Goal: Check status: Check status

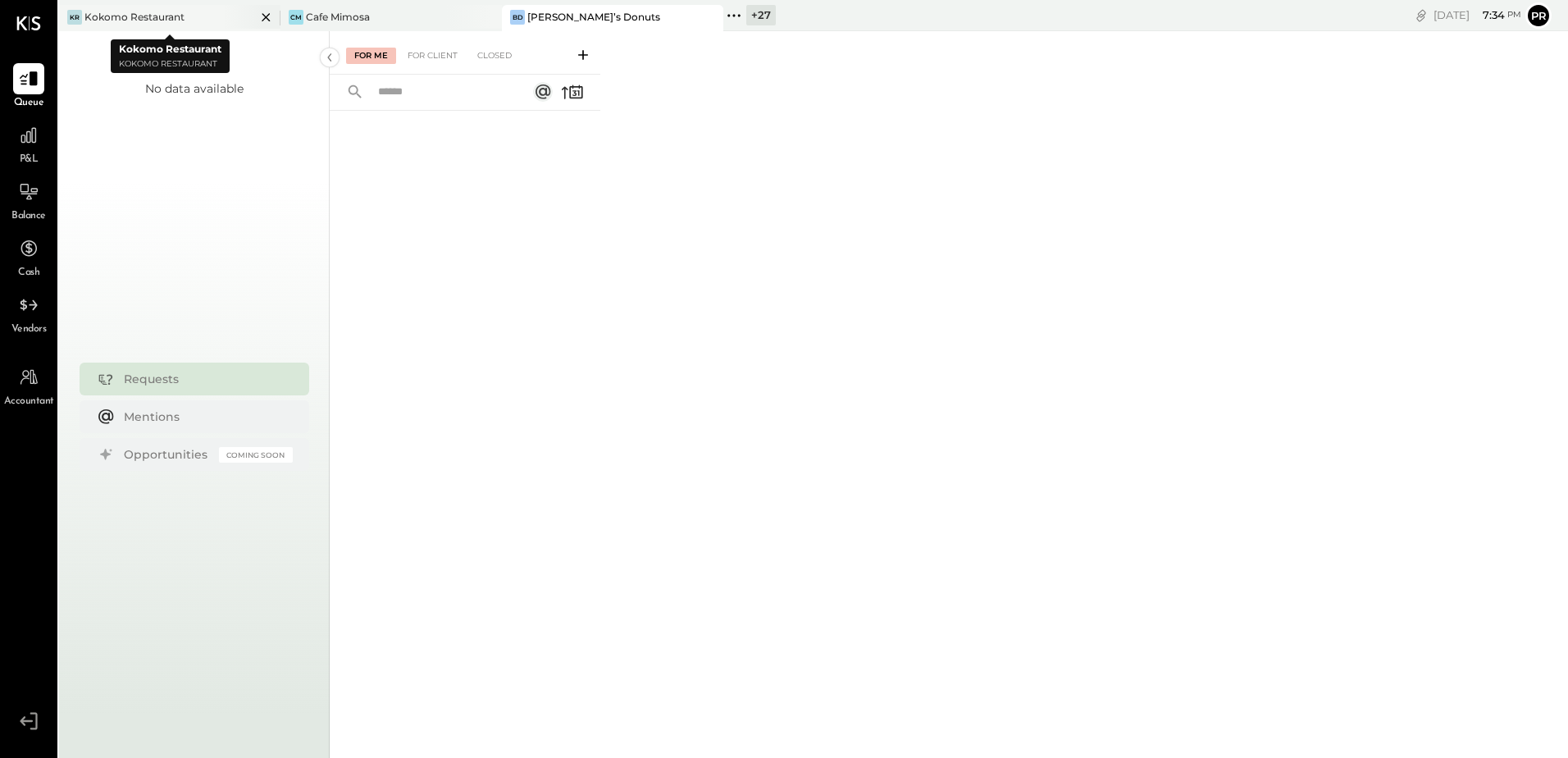
click at [231, 18] on div at bounding box center [251, 17] width 57 height 23
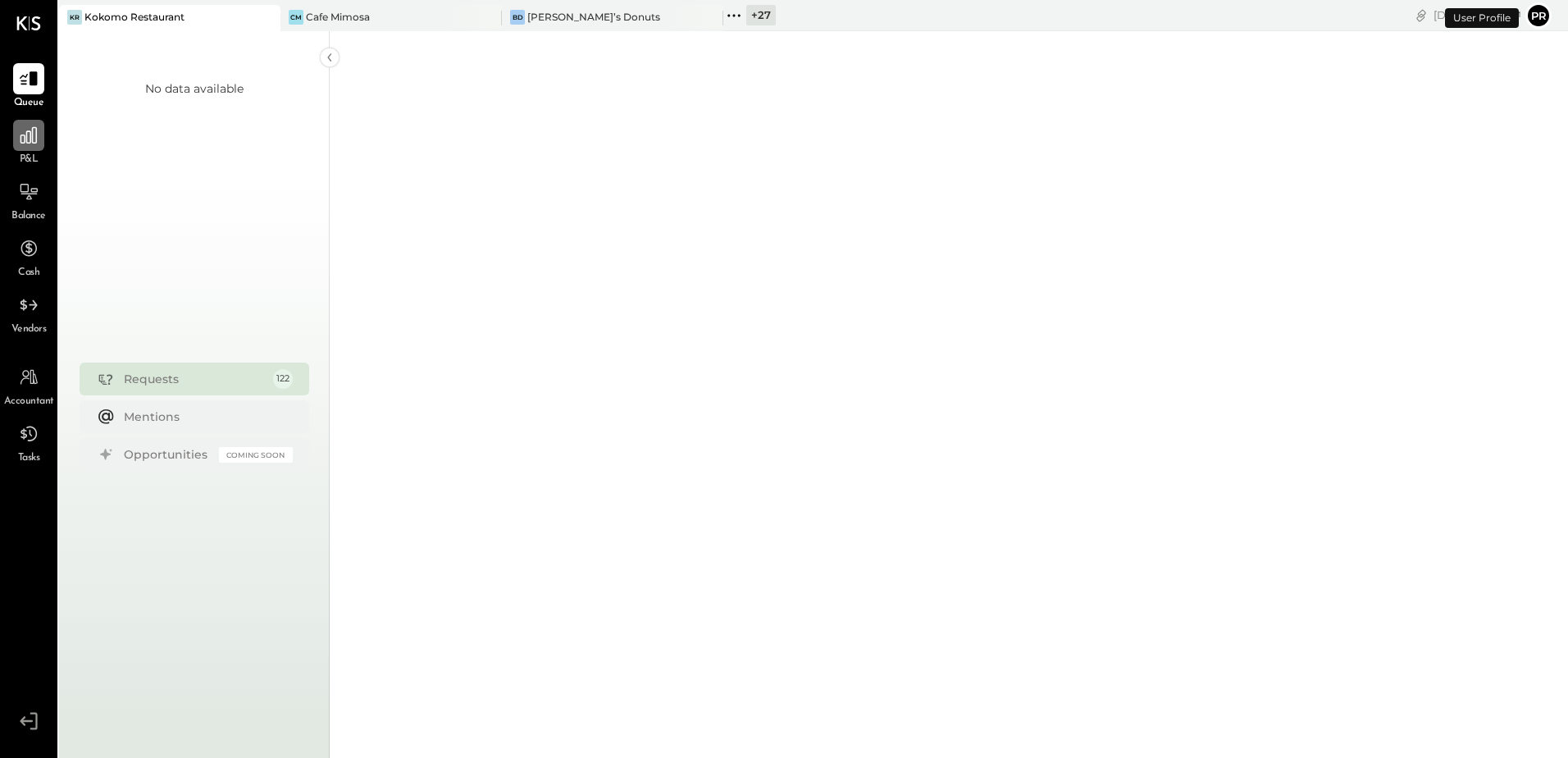
click at [19, 150] on div at bounding box center [28, 135] width 31 height 31
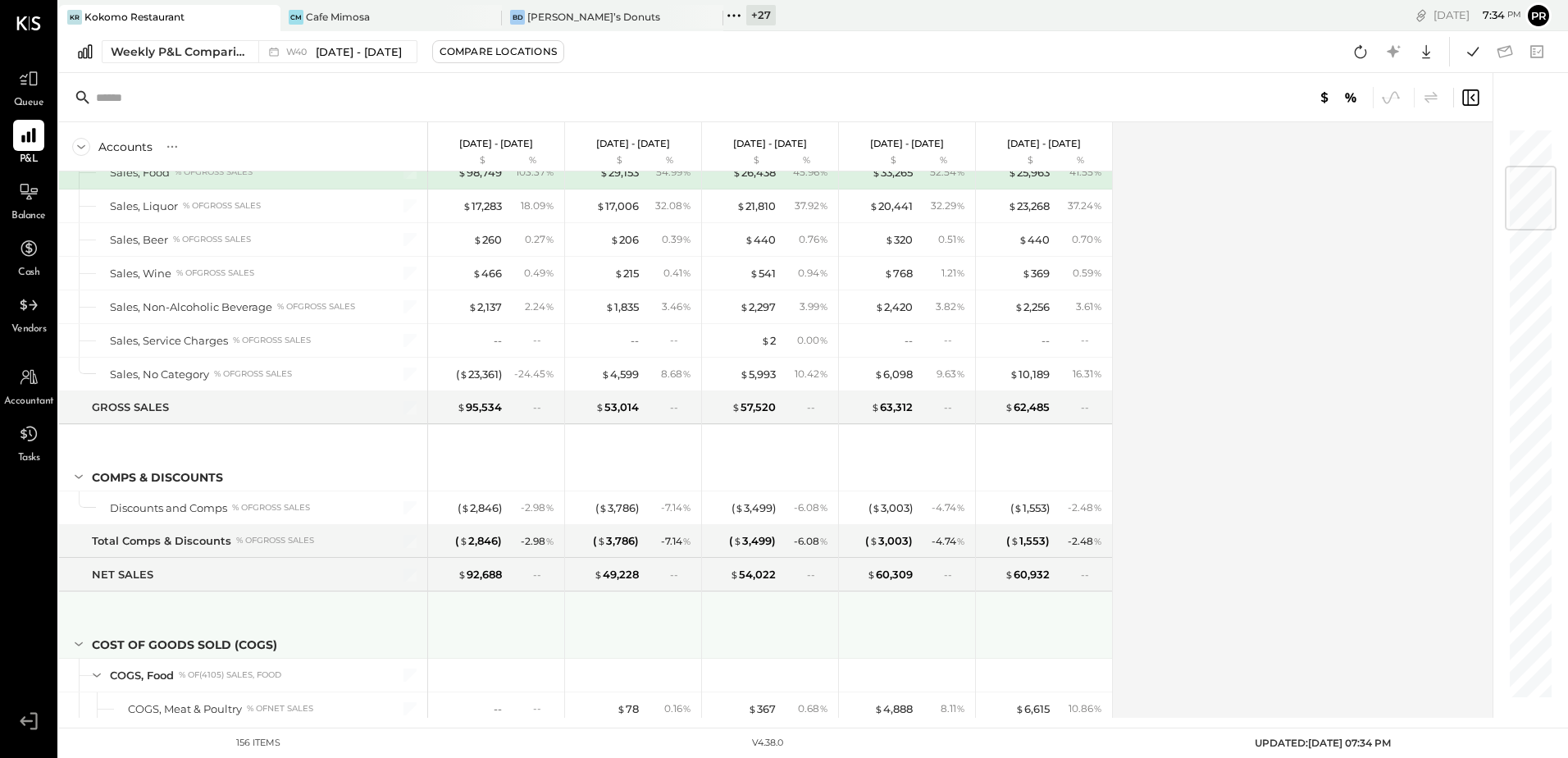
scroll to position [164, 0]
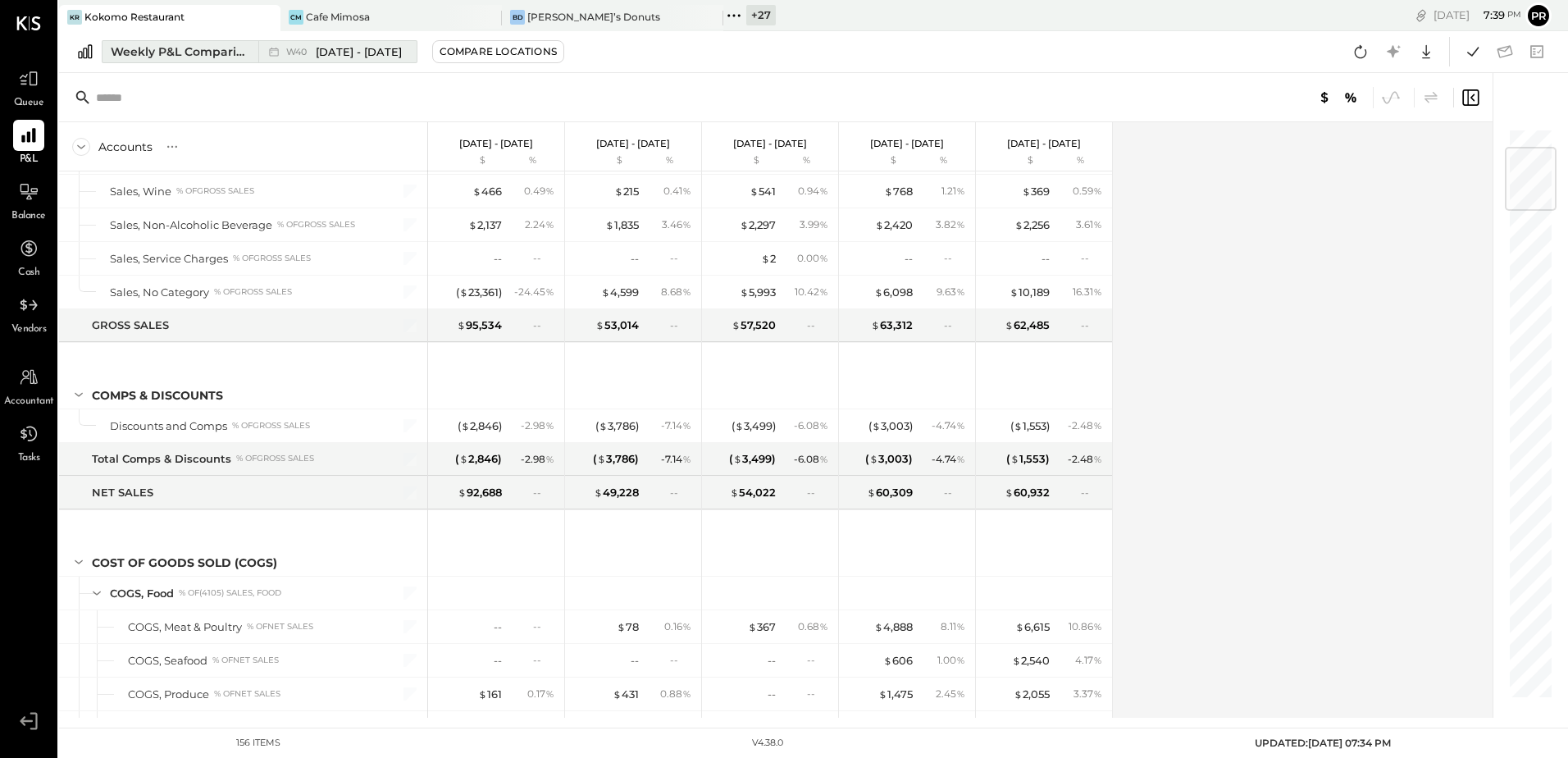
click at [357, 41] on div "W40 Sep 29 - Oct 5, 2025" at bounding box center [333, 52] width 150 height 21
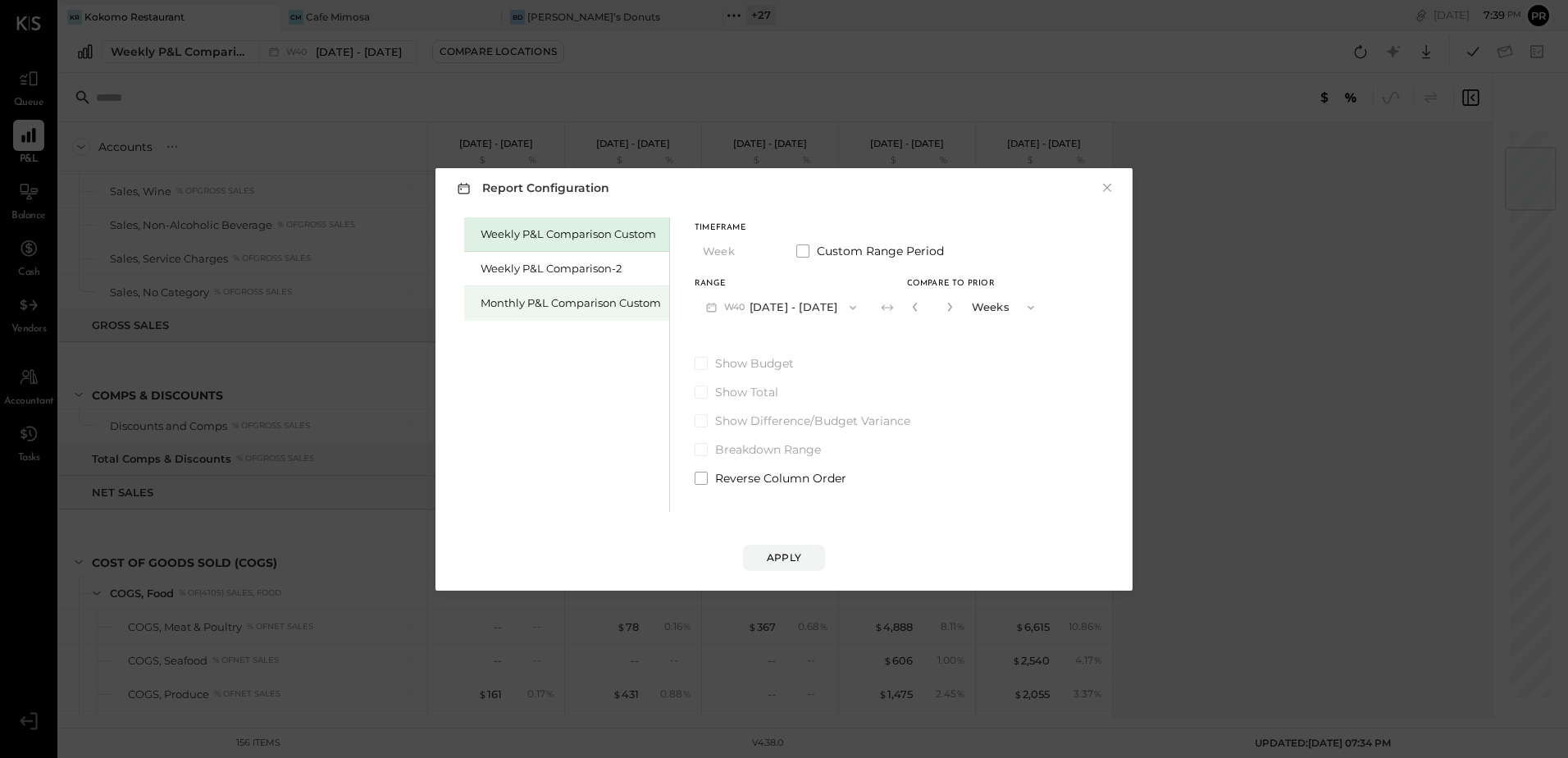
click at [539, 307] on div "Monthly P&L Comparison Custom" at bounding box center [570, 303] width 180 height 16
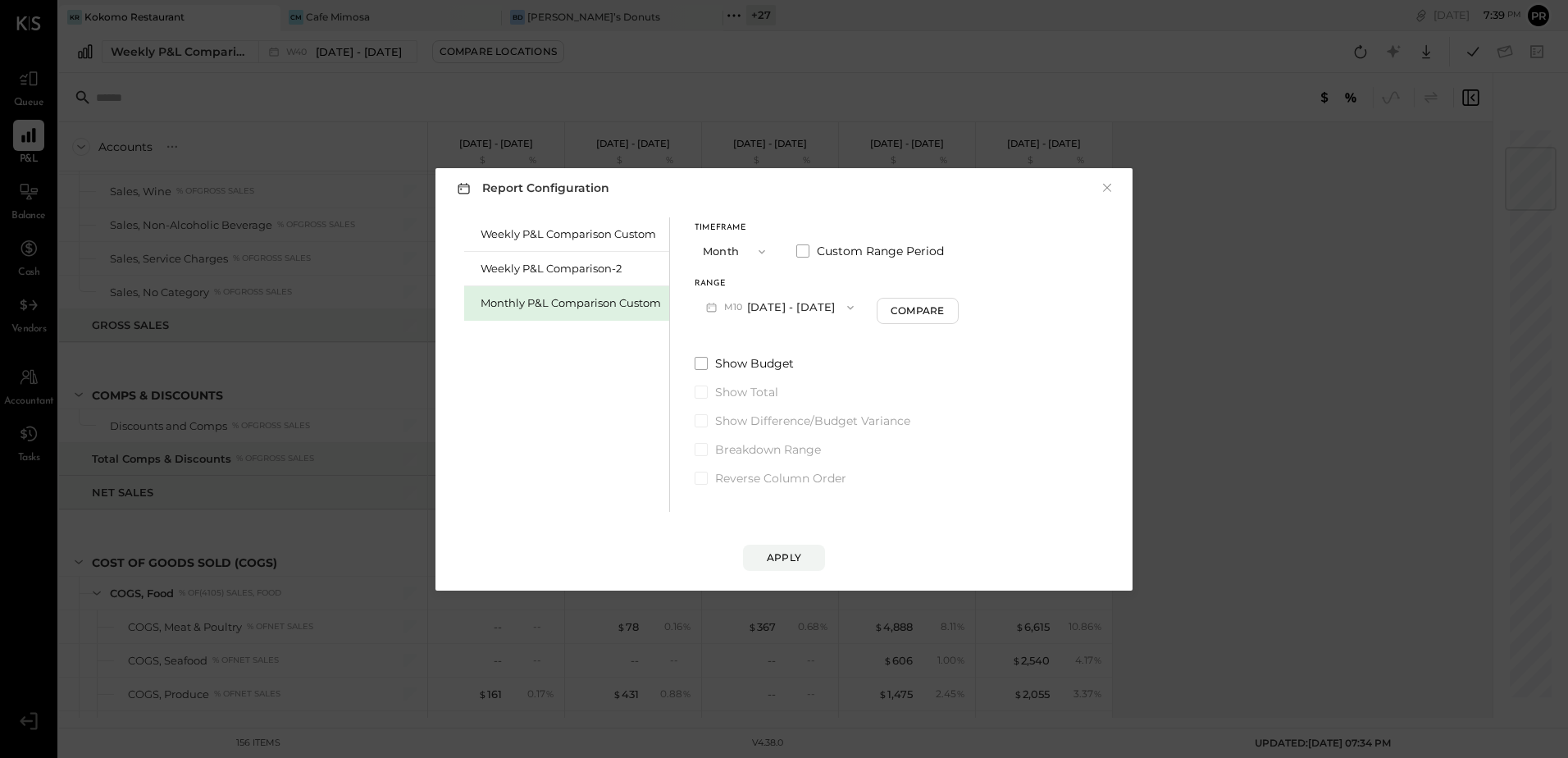
click at [805, 302] on button "M10 Oct 1 - 31, 2025" at bounding box center [780, 307] width 171 height 30
click at [782, 344] on span "Sep 1 - 30, 2025" at bounding box center [775, 343] width 78 height 14
click at [906, 309] on div "Compare" at bounding box center [920, 310] width 54 height 14
click at [910, 309] on icon "button" at bounding box center [915, 307] width 10 height 10
click at [906, 309] on div "Compare" at bounding box center [920, 310] width 54 height 14
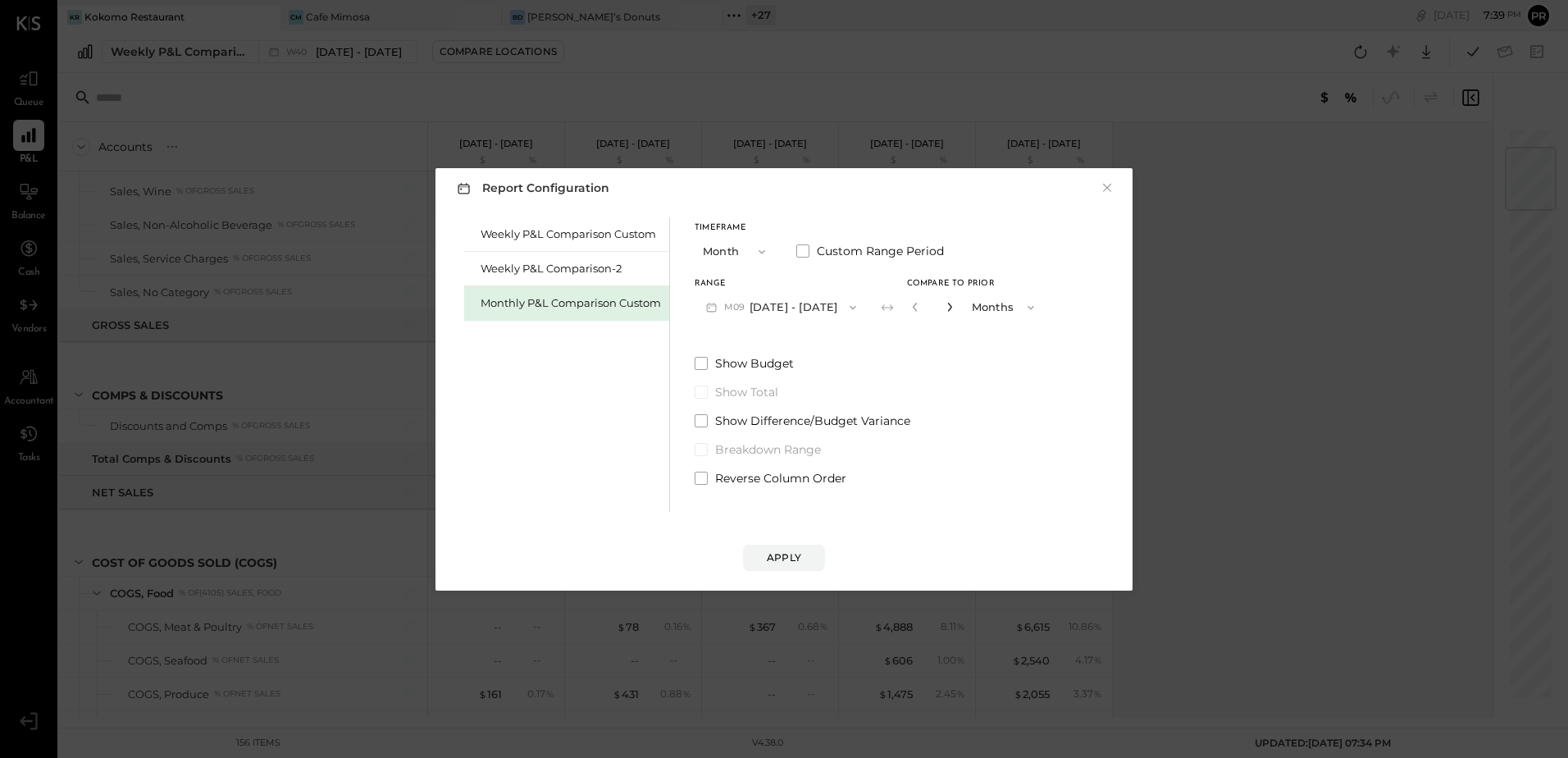
click at [945, 307] on icon "button" at bounding box center [950, 307] width 10 height 10
type input "*"
click at [784, 558] on div "Apply" at bounding box center [784, 557] width 34 height 14
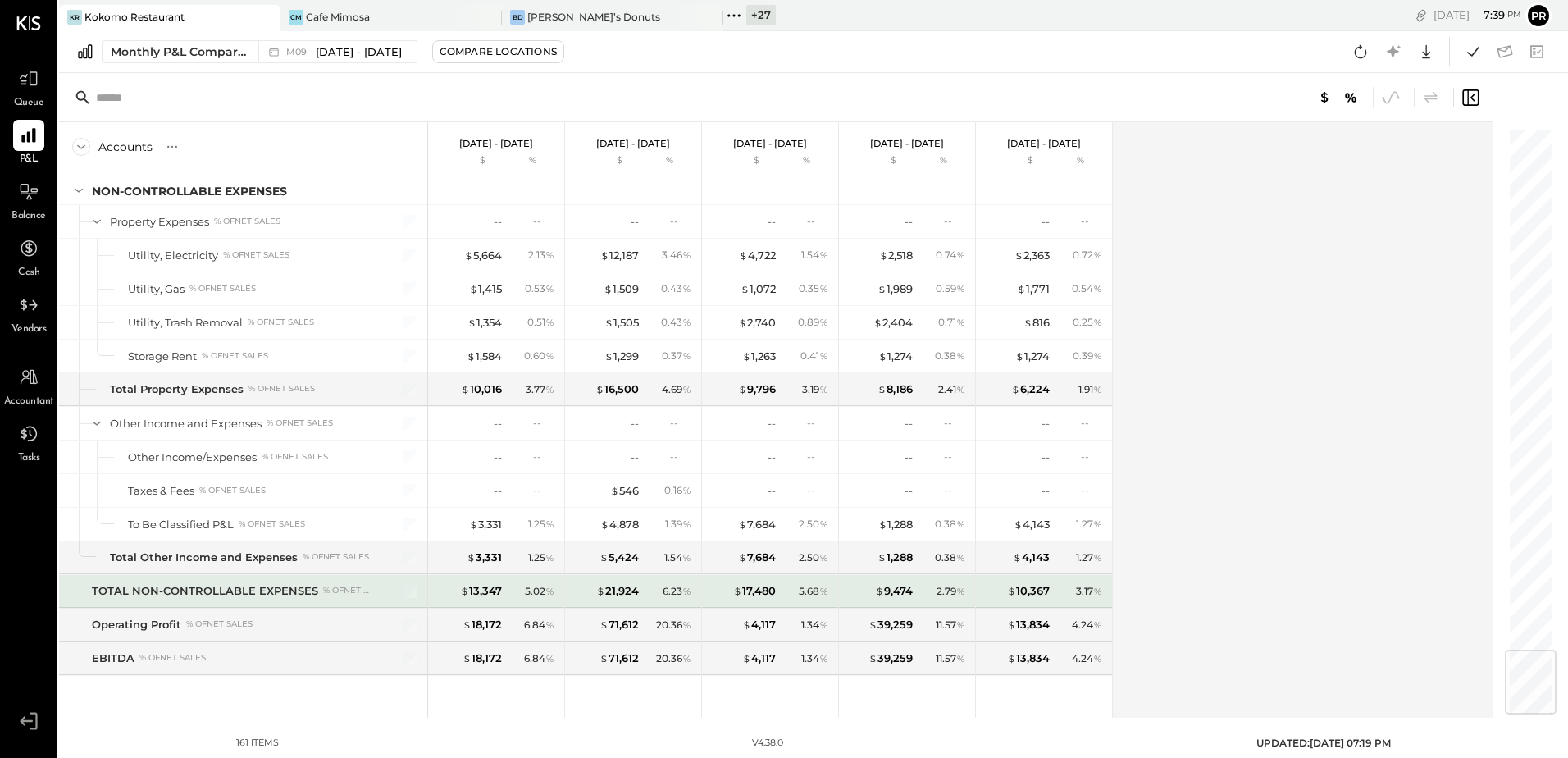
scroll to position [4430, 0]
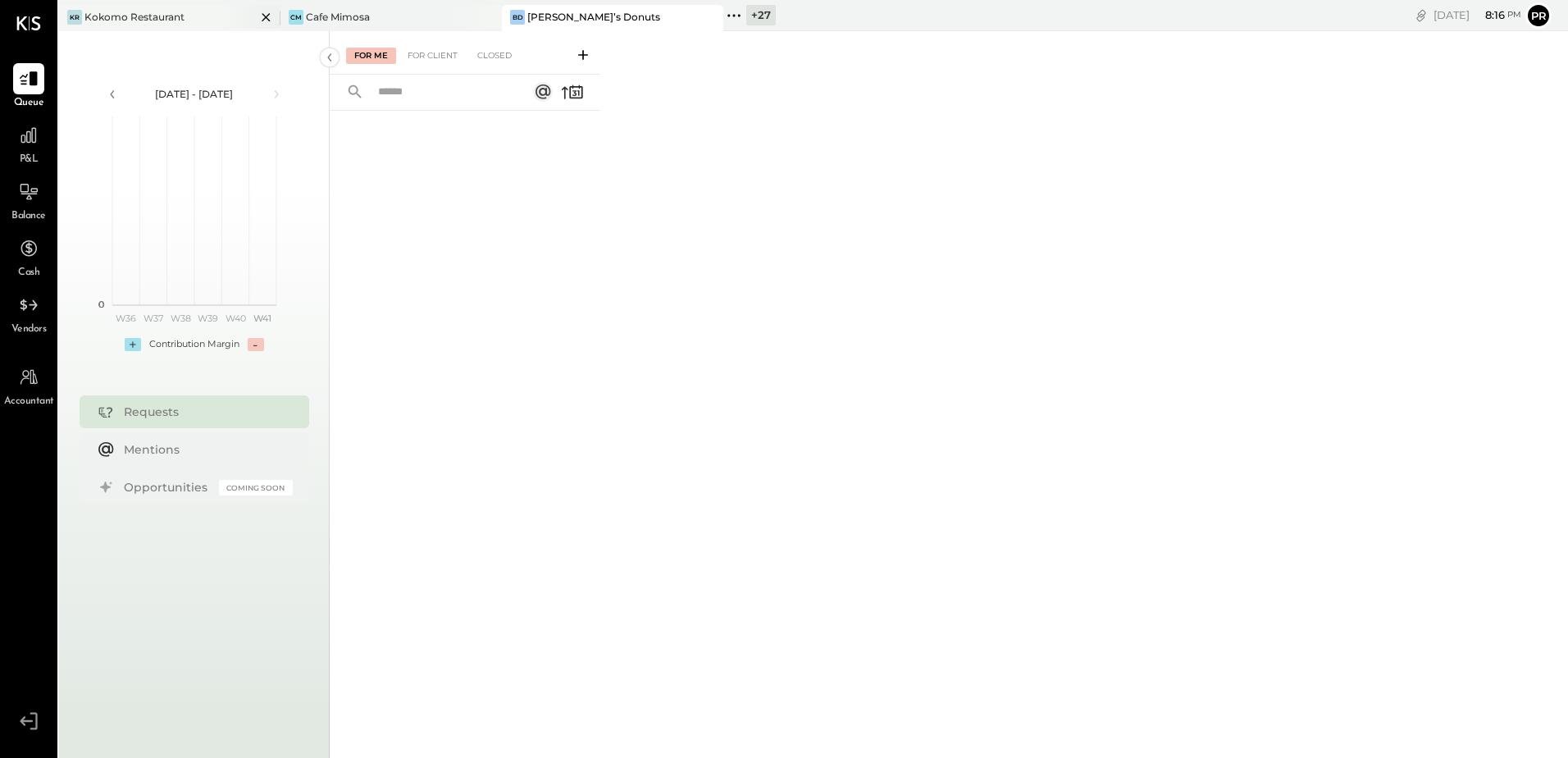
click at [134, 15] on div "Kokomo Restaurant" at bounding box center [134, 17] width 100 height 14
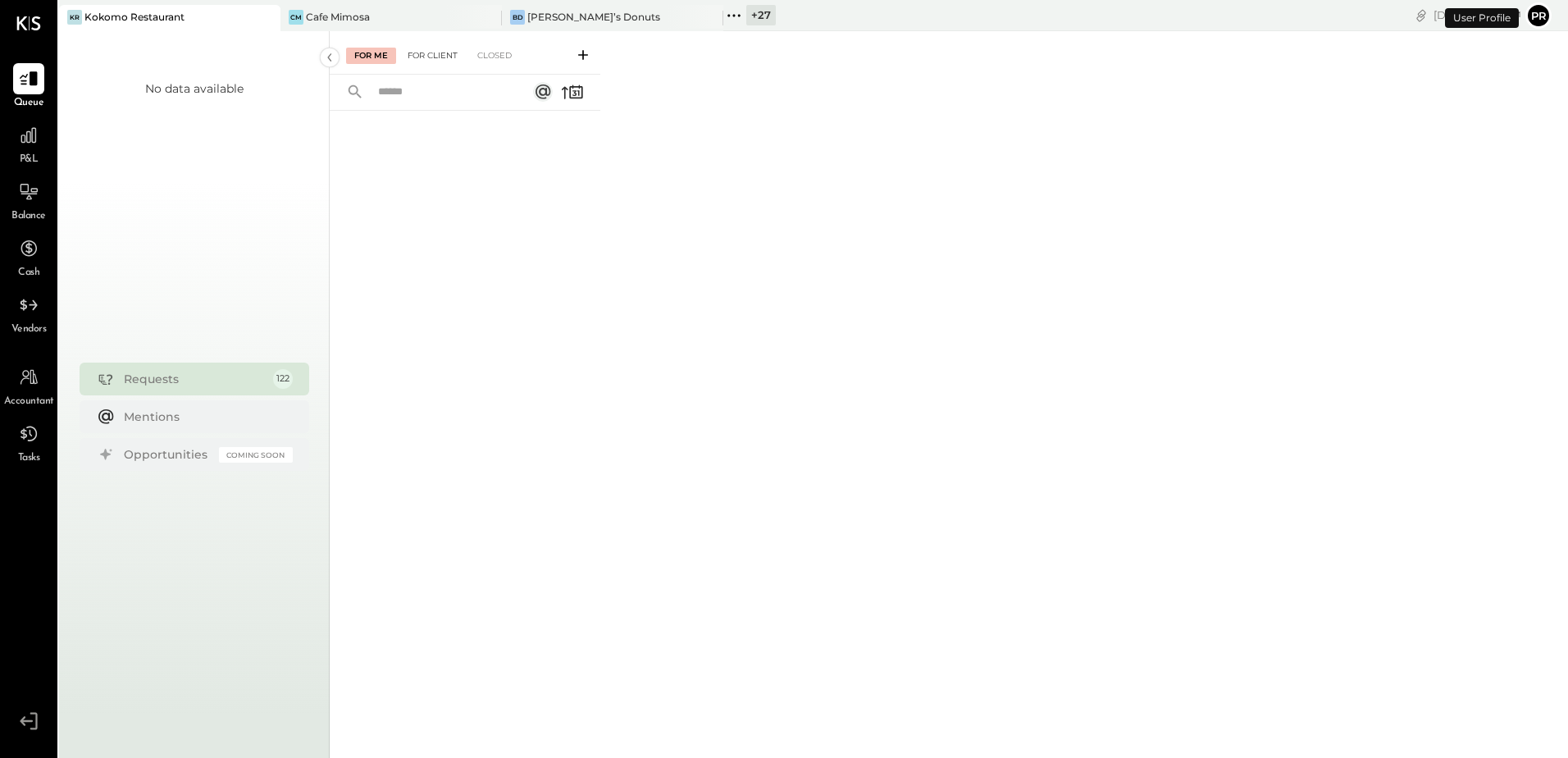
click at [432, 53] on div "For Client" at bounding box center [433, 56] width 66 height 17
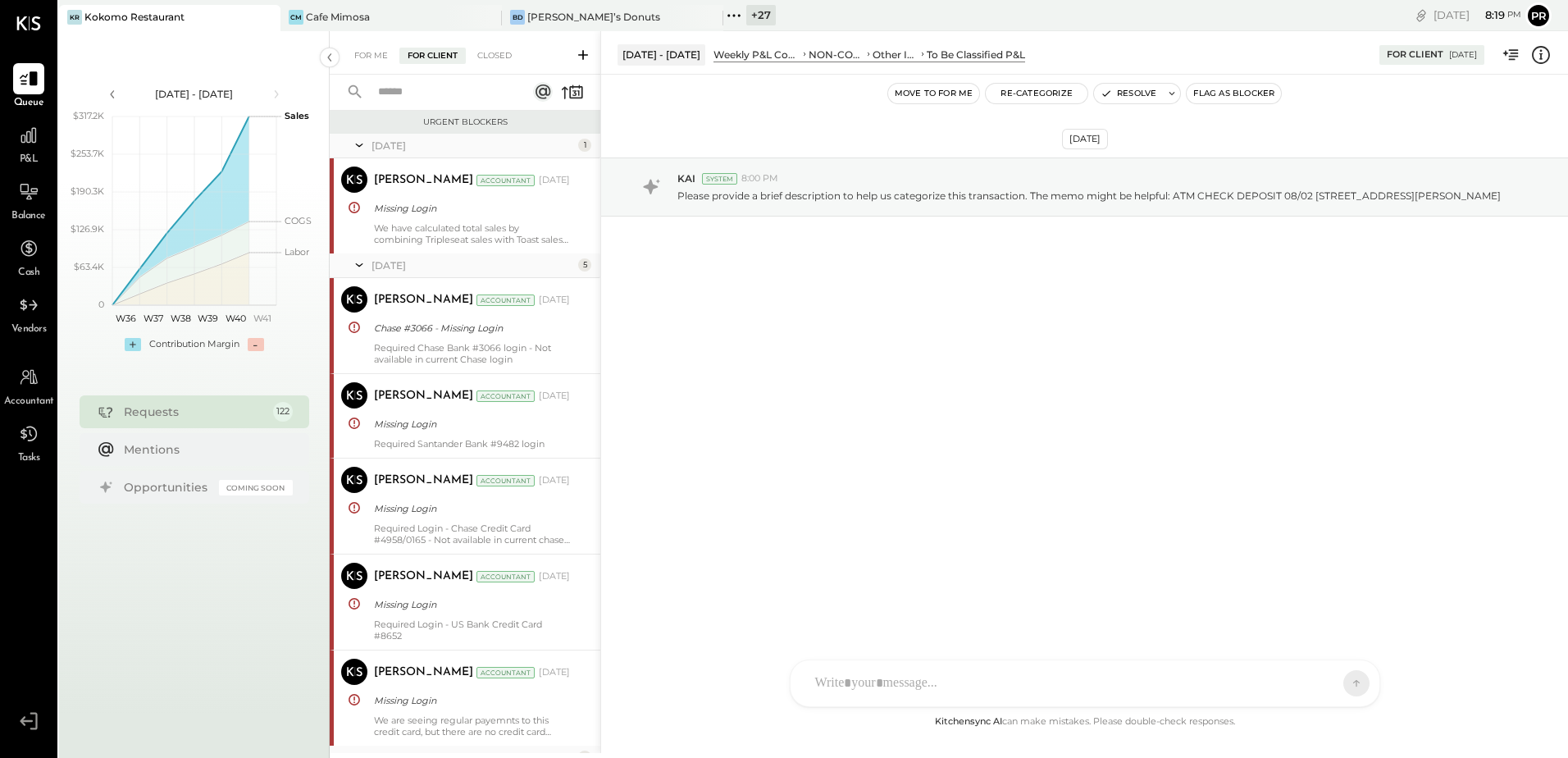
click at [441, 95] on input "text" at bounding box center [442, 93] width 148 height 27
type input "****"
click at [443, 98] on input "****" at bounding box center [442, 93] width 148 height 27
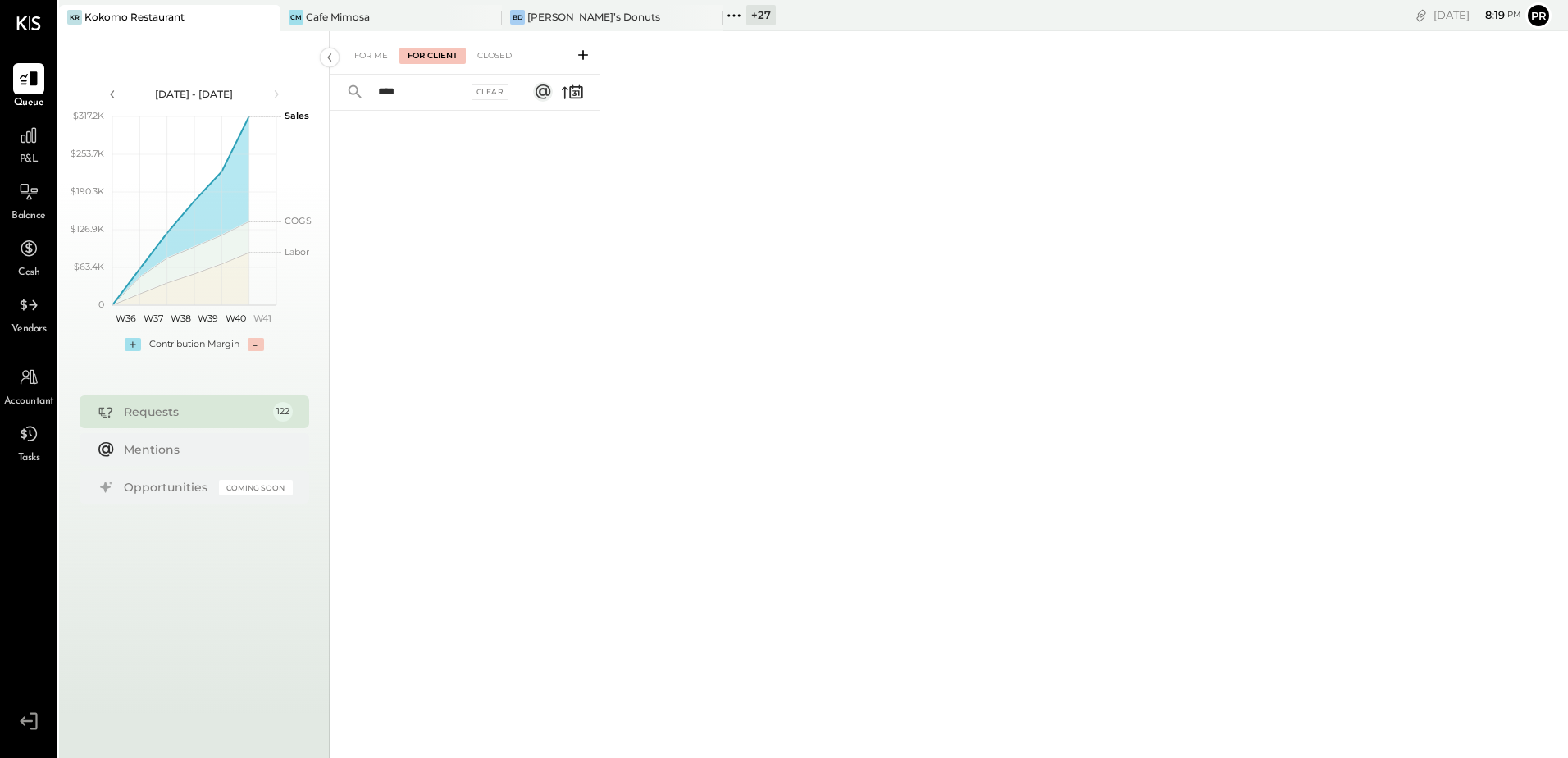
click at [445, 100] on input "****" at bounding box center [418, 93] width 99 height 27
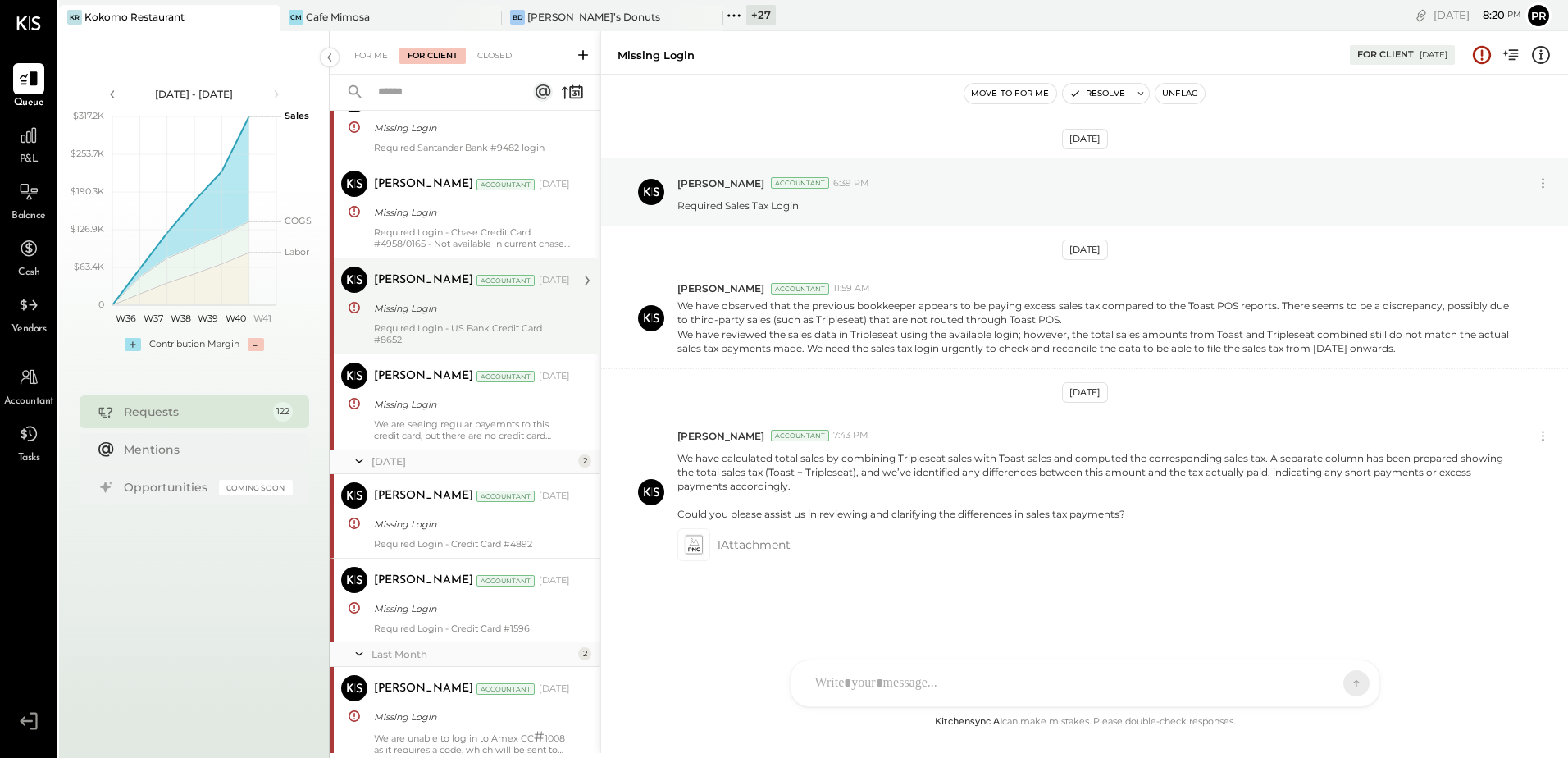
scroll to position [328, 0]
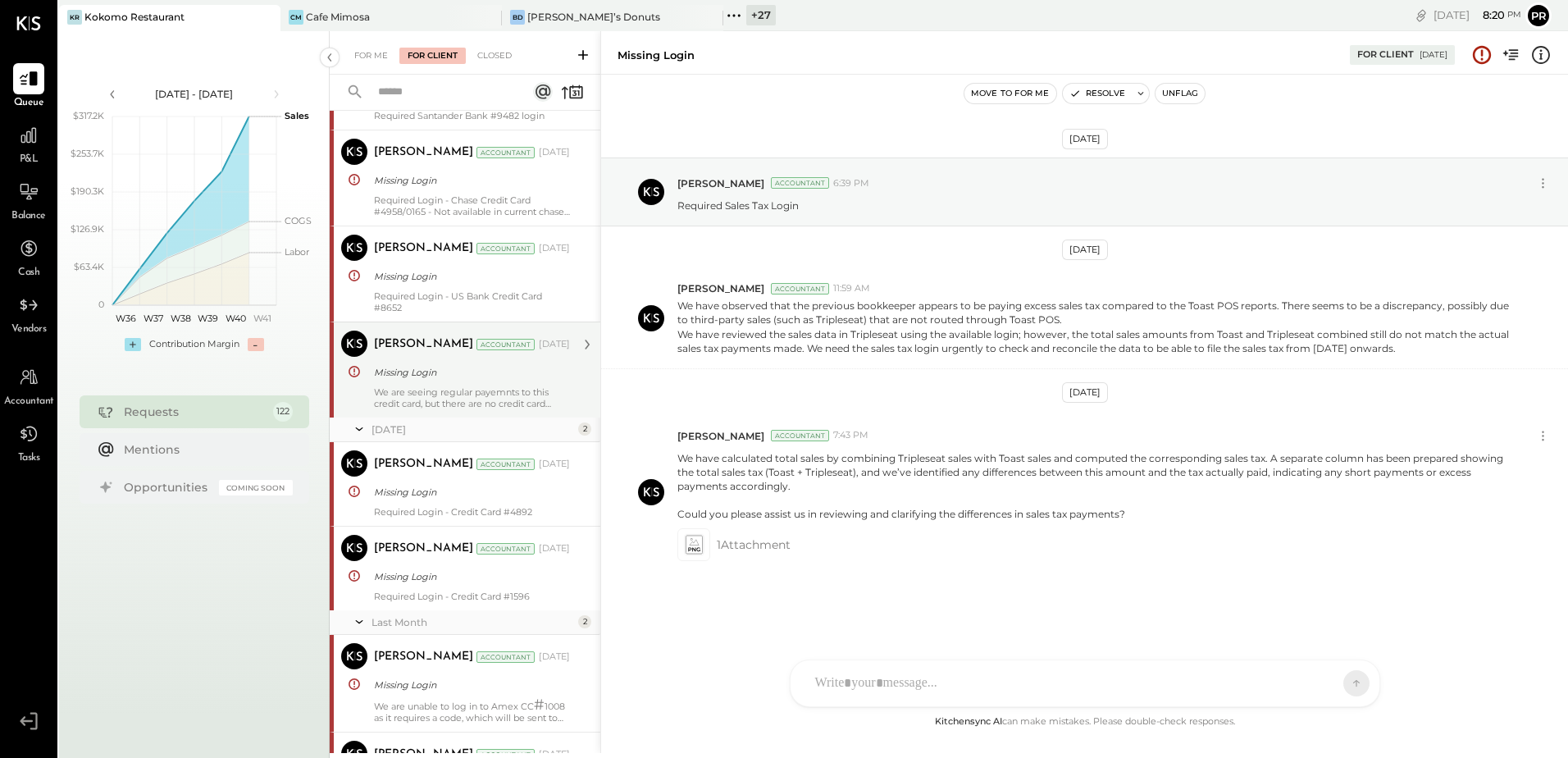
click at [509, 381] on div "Missing Login" at bounding box center [470, 372] width 191 height 19
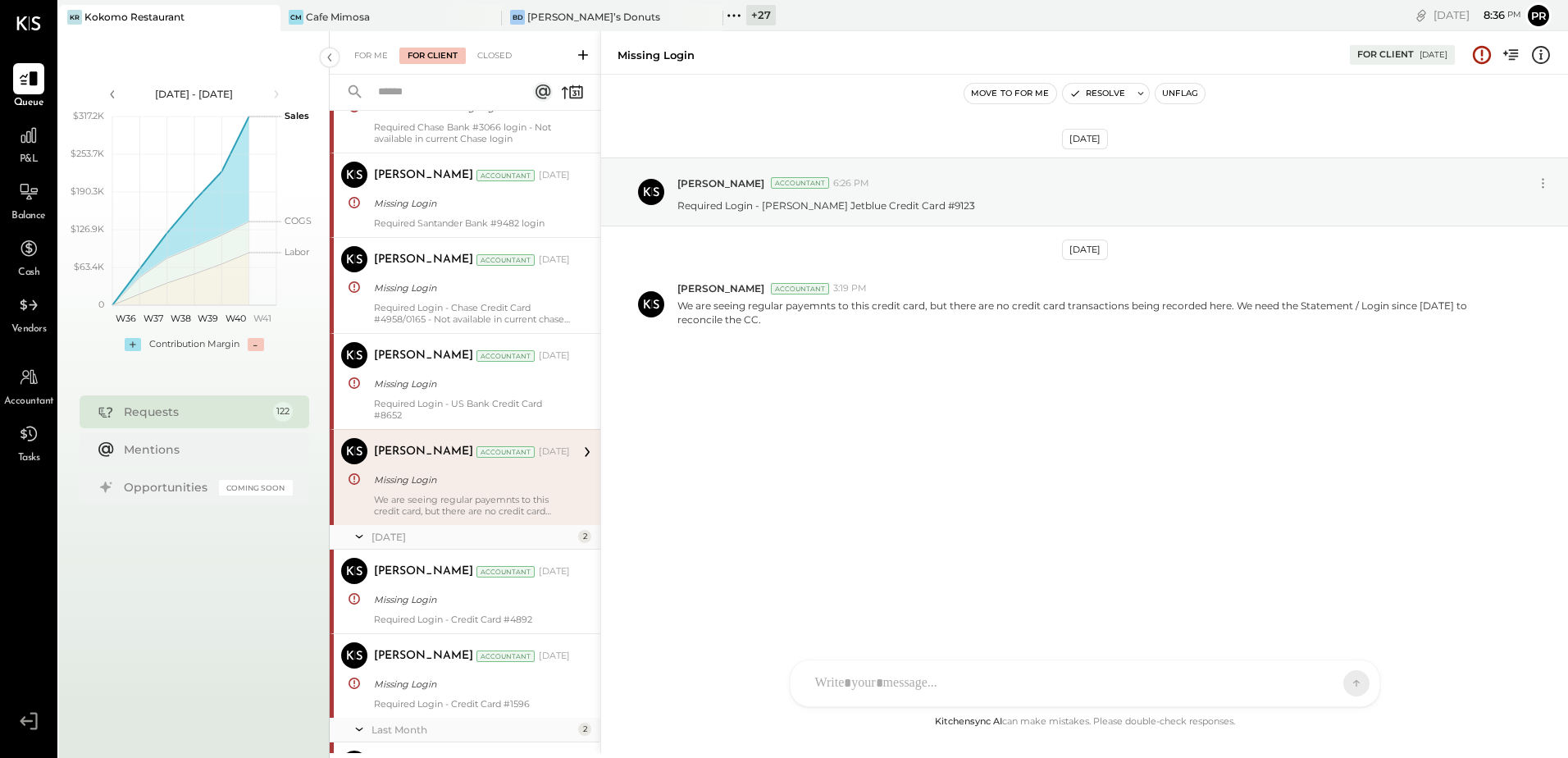
scroll to position [82, 0]
